Goal: Task Accomplishment & Management: Use online tool/utility

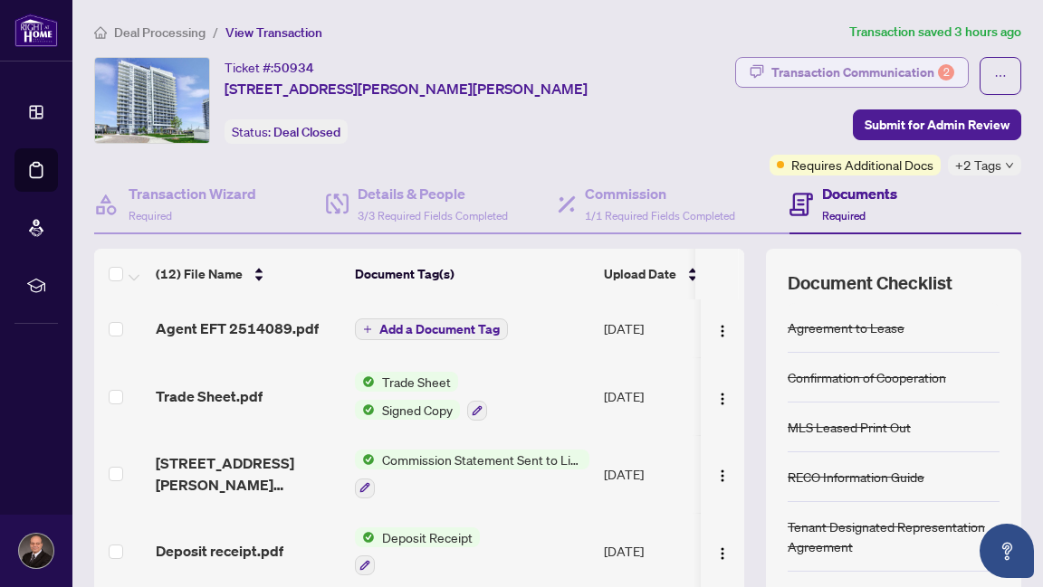
click at [824, 65] on div "Transaction Communication 2" at bounding box center [862, 72] width 183 height 29
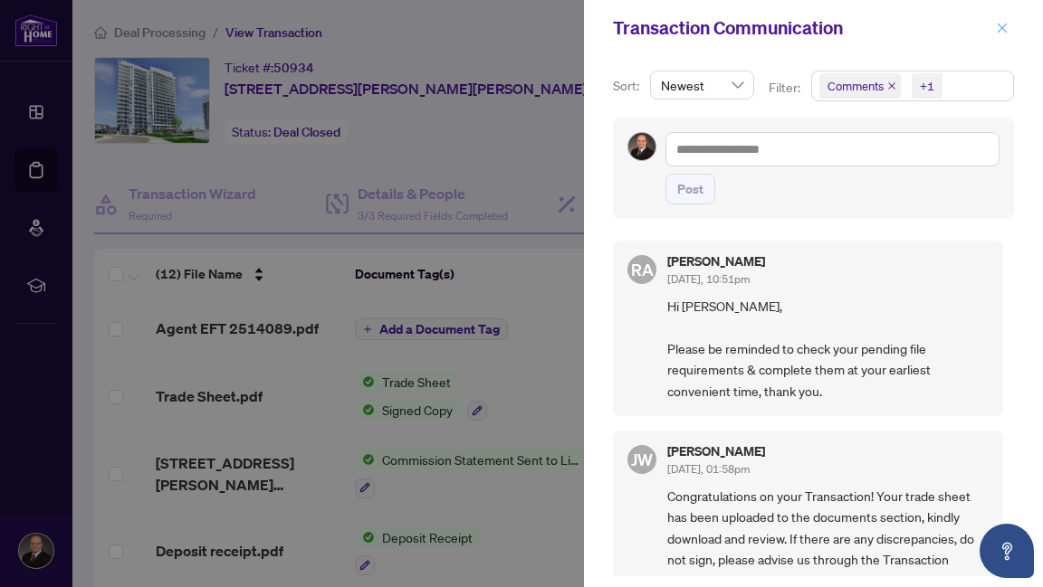
click at [1003, 29] on icon "close" at bounding box center [1002, 28] width 10 height 10
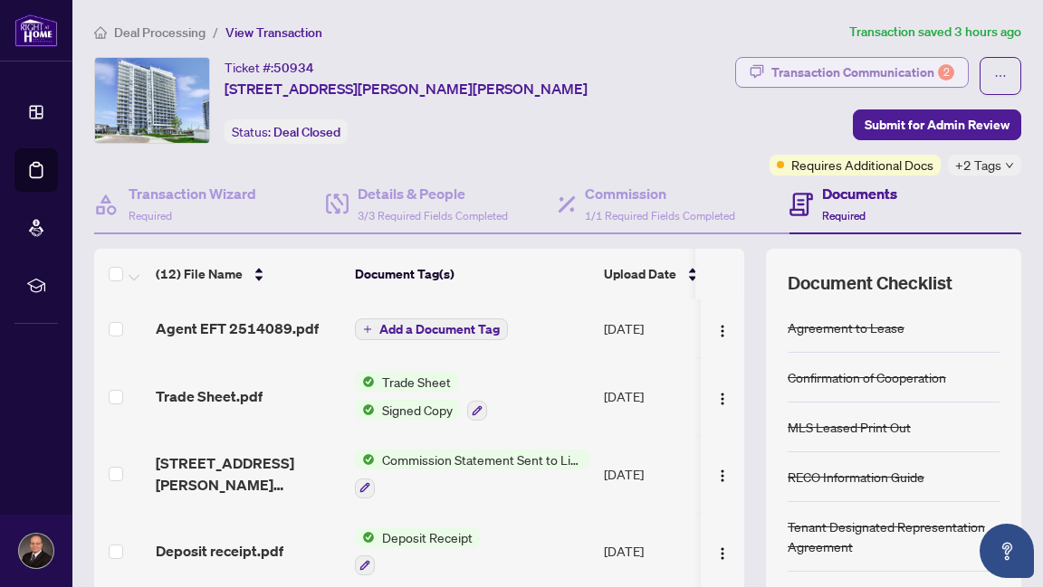
click at [826, 70] on div "Transaction Communication 2" at bounding box center [862, 72] width 183 height 29
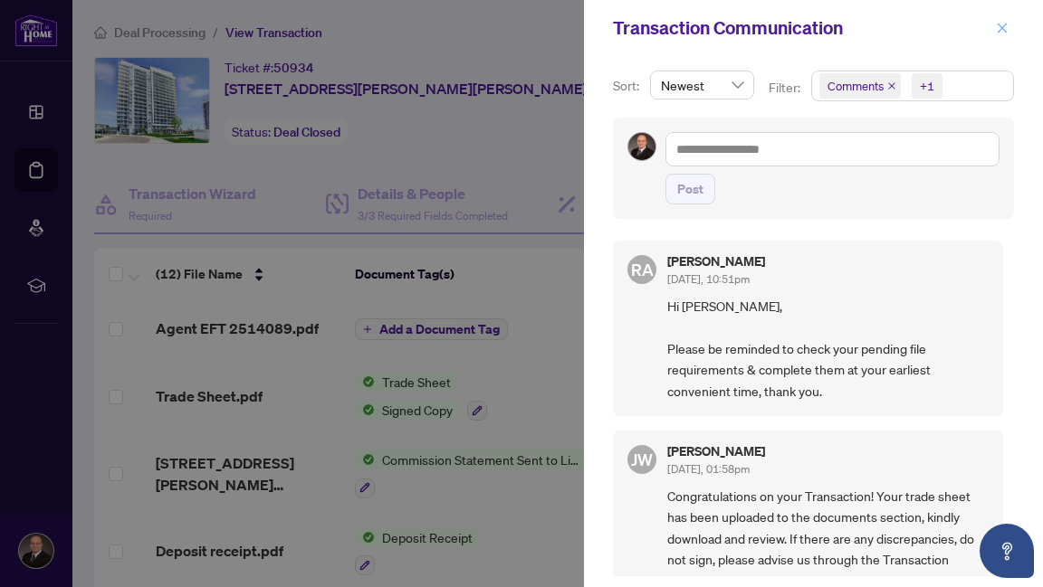
click at [998, 29] on icon "close" at bounding box center [1002, 28] width 13 height 13
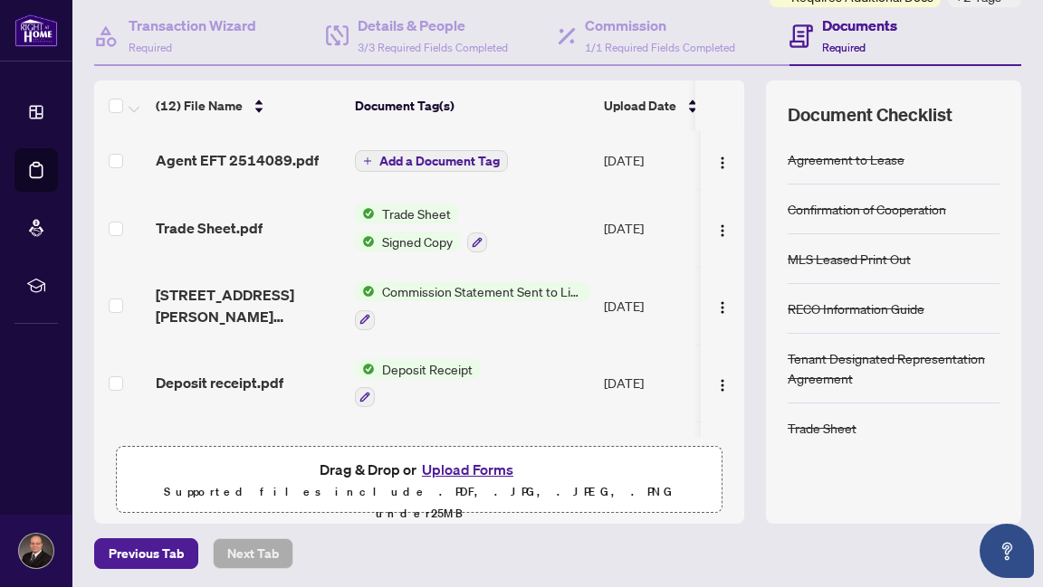
scroll to position [168, 0]
click at [228, 158] on span "Agent EFT 2514089.pdf" at bounding box center [237, 160] width 163 height 22
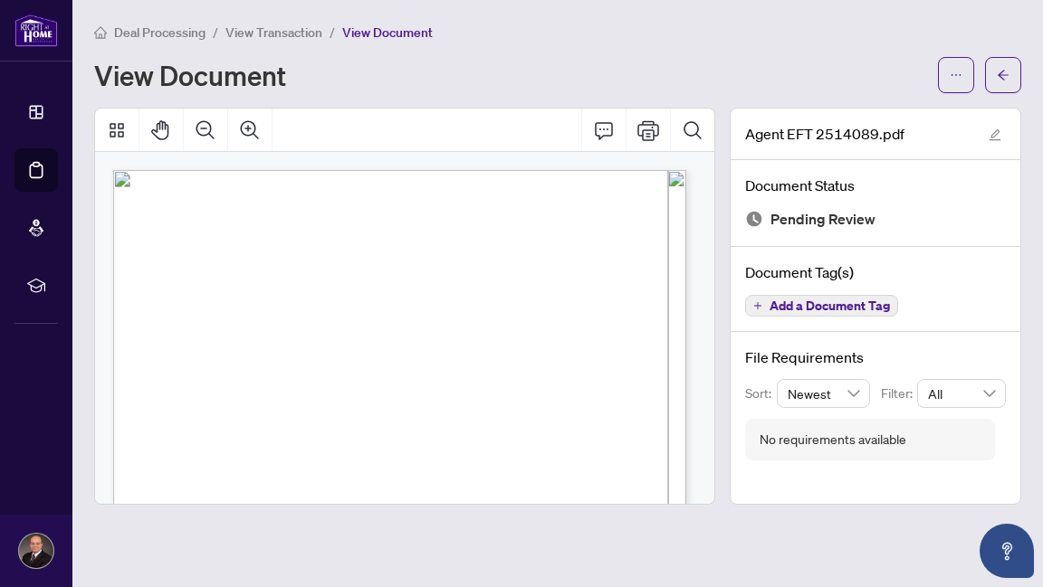
click at [814, 300] on span "Add a Document Tag" at bounding box center [829, 306] width 120 height 13
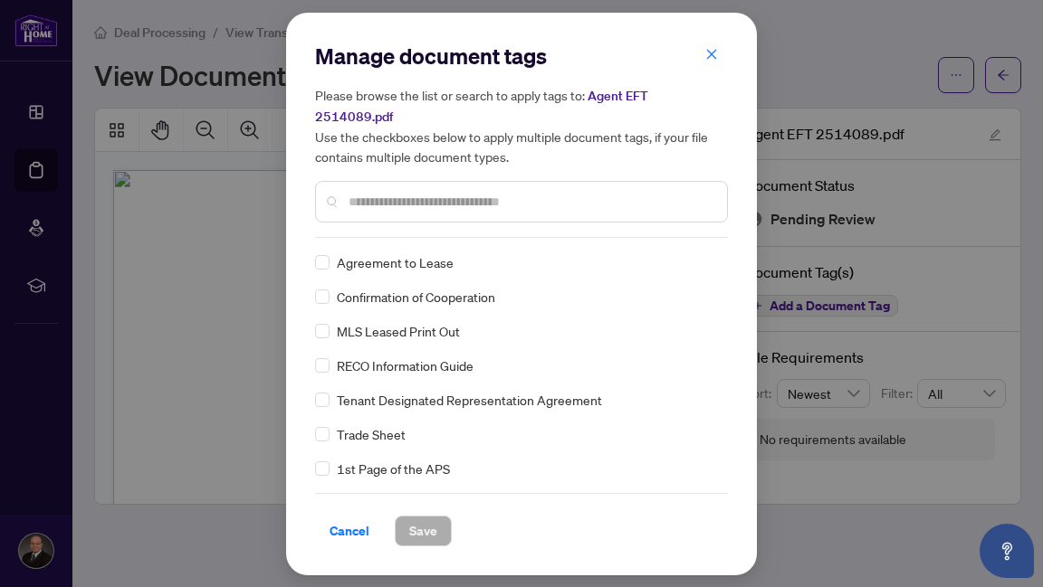
click at [435, 195] on input "text" at bounding box center [530, 202] width 364 height 20
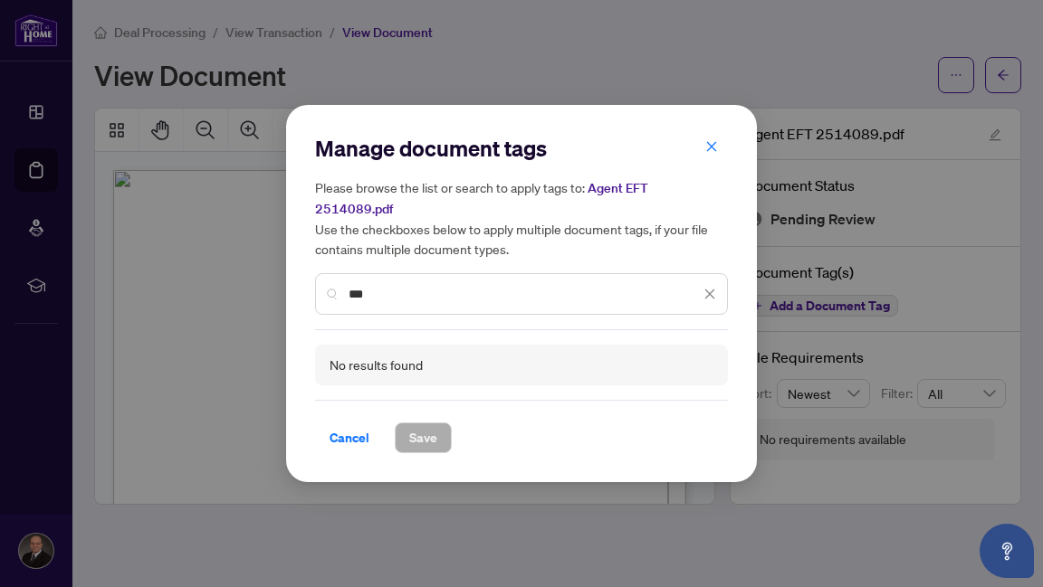
type input "***"
click at [710, 288] on icon "close" at bounding box center [709, 294] width 13 height 13
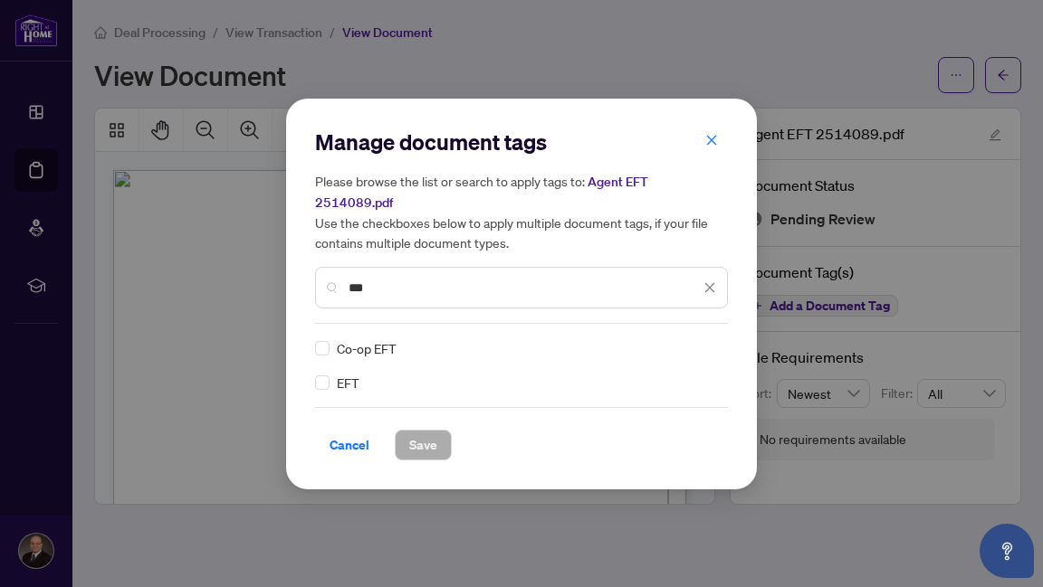
type input "***"
click at [415, 431] on span "Save" at bounding box center [423, 445] width 28 height 29
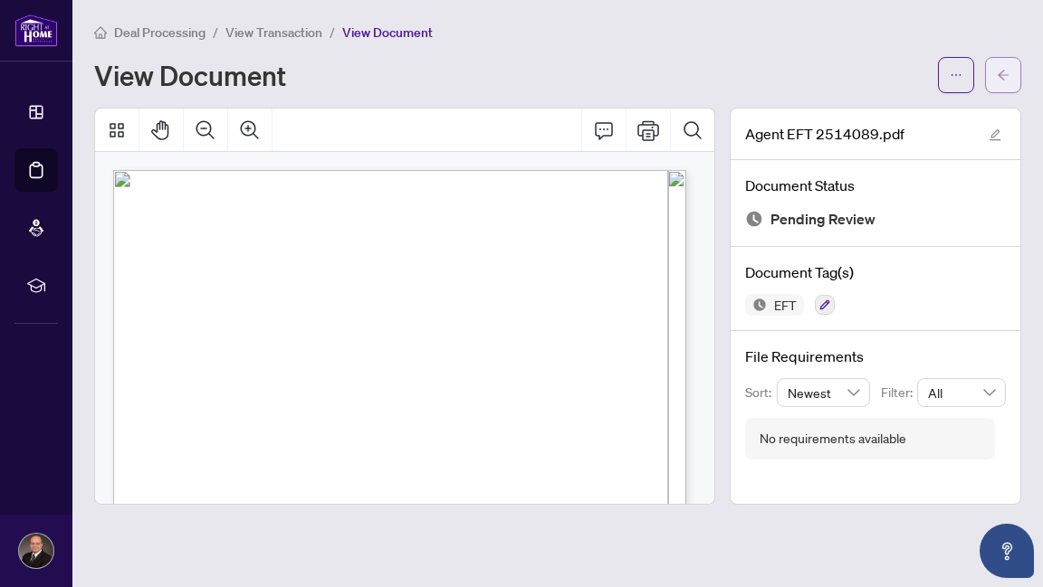
click at [1006, 74] on icon "arrow-left" at bounding box center [1002, 75] width 11 height 10
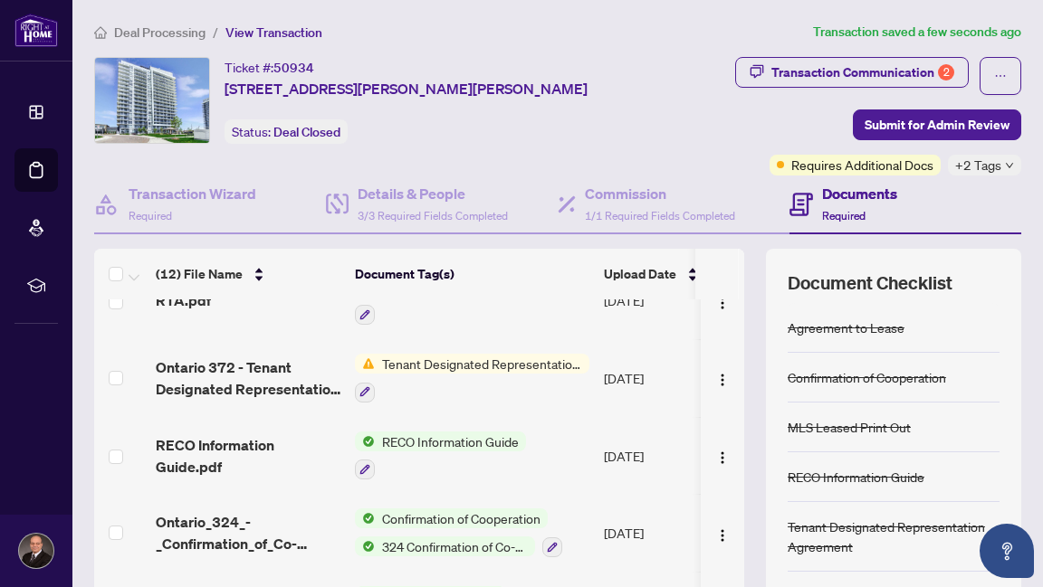
scroll to position [425, 0]
